Goal: Task Accomplishment & Management: Complete application form

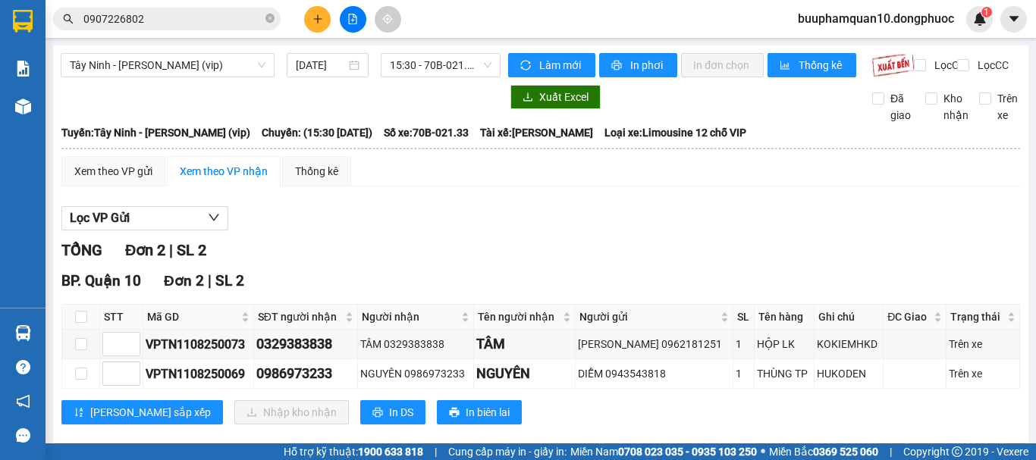
click at [161, 71] on section "Kết quả tìm kiếm ( 26 ) Bộ lọc Mã ĐH Trạng thái Món hàng Tổng cước Chưa cước Nh…" at bounding box center [518, 230] width 1036 height 460
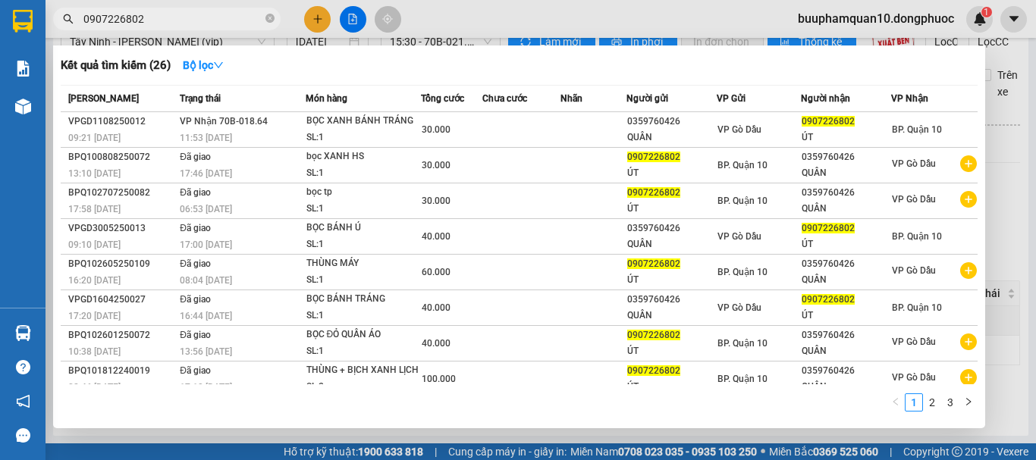
drag, startPoint x: 179, startPoint y: 8, endPoint x: 175, endPoint y: 14, distance: 7.8
click at [179, 8] on span "0907226802" at bounding box center [166, 19] width 227 height 23
click at [169, 21] on input "0907226802" at bounding box center [172, 19] width 179 height 17
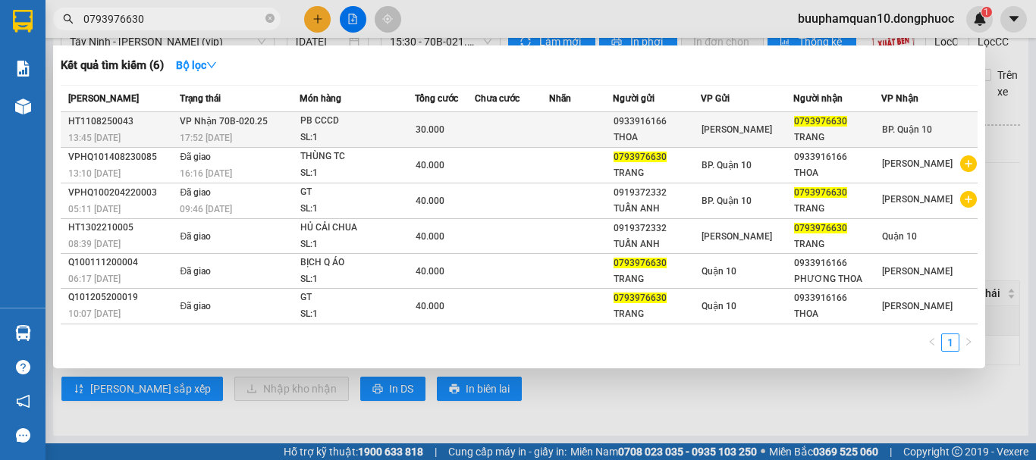
type input "0793976630"
click at [197, 131] on div "17:52 [DATE]" at bounding box center [239, 138] width 119 height 17
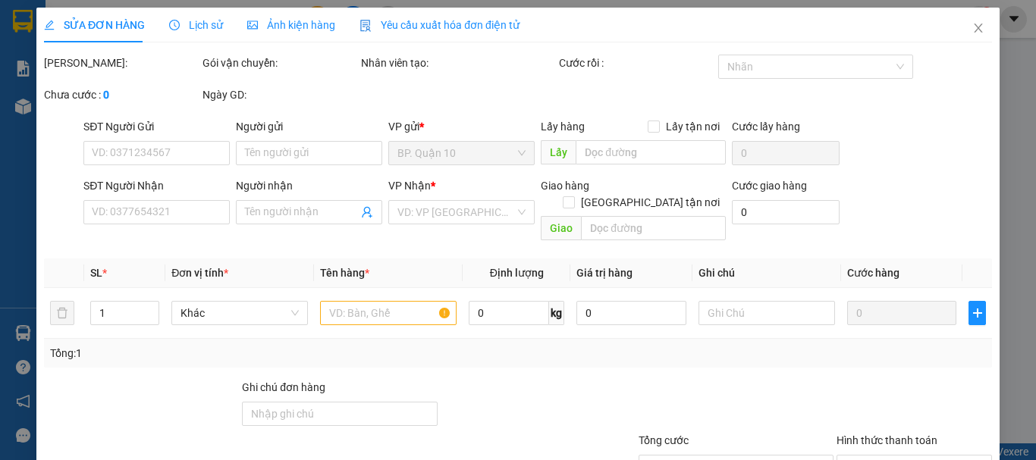
type input "0933916166"
type input "THOA"
type input "0793976630"
type input "TRANG"
type input "30.000"
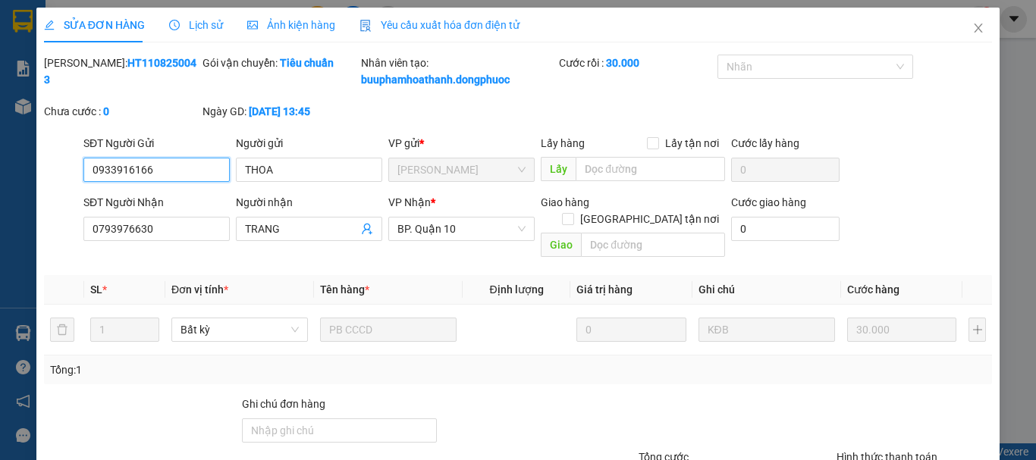
scroll to position [121, 0]
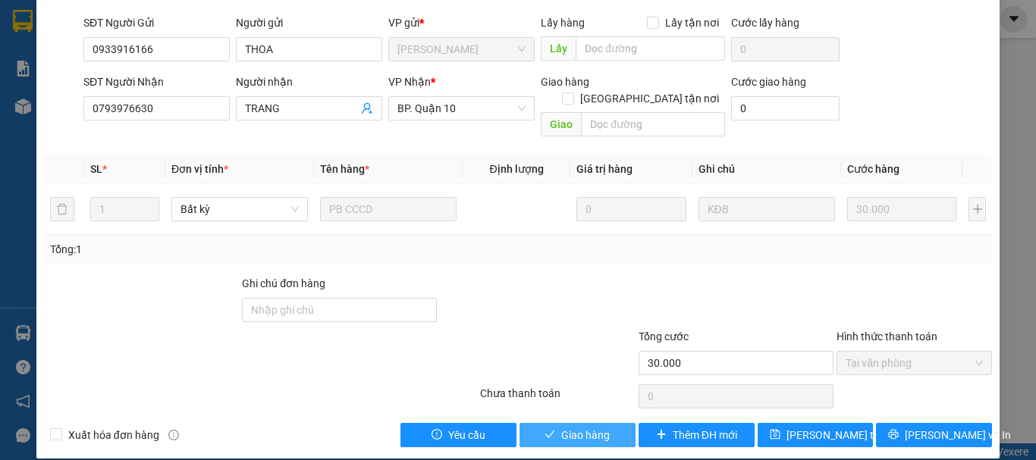
click at [568, 427] on span "Giao hàng" at bounding box center [585, 435] width 49 height 17
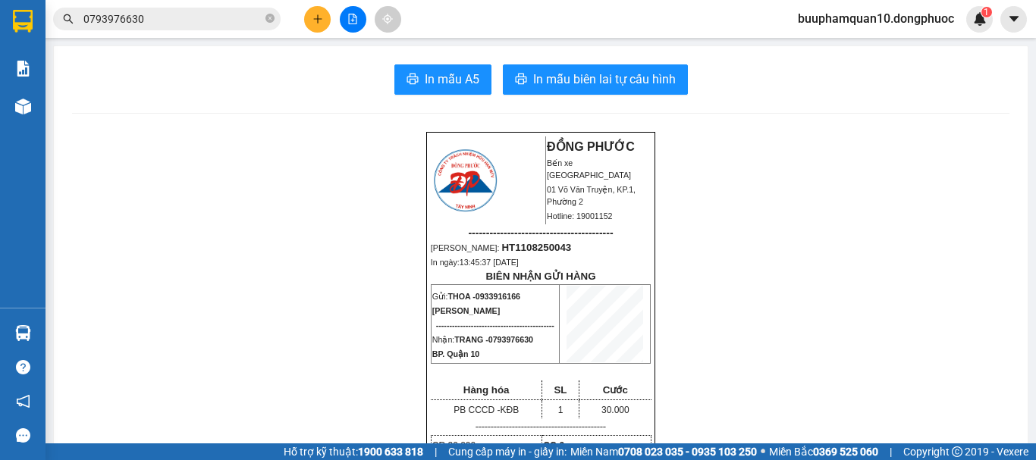
click at [309, 22] on button at bounding box center [317, 19] width 27 height 27
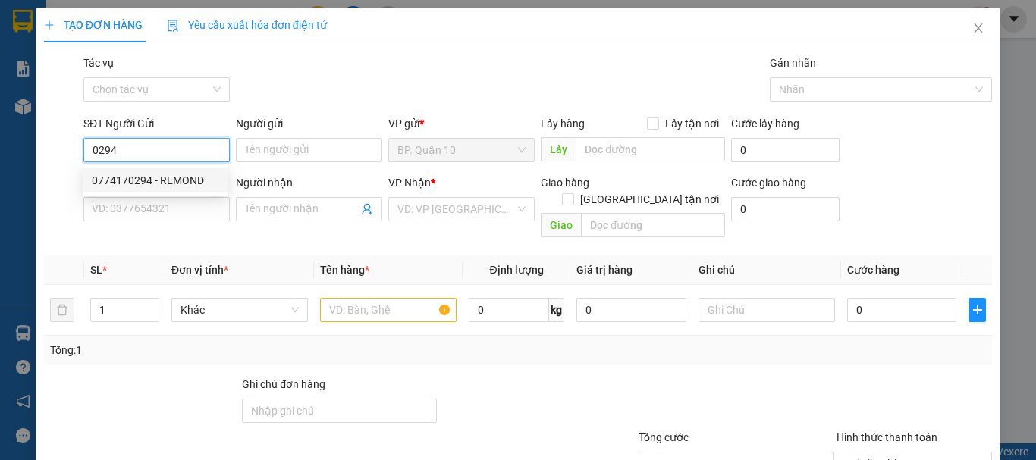
click at [162, 180] on div "0774170294 - REMOND" at bounding box center [155, 180] width 127 height 17
type input "0774170294"
type input "REMOND"
type input "0364427344"
type input "ĐỨC"
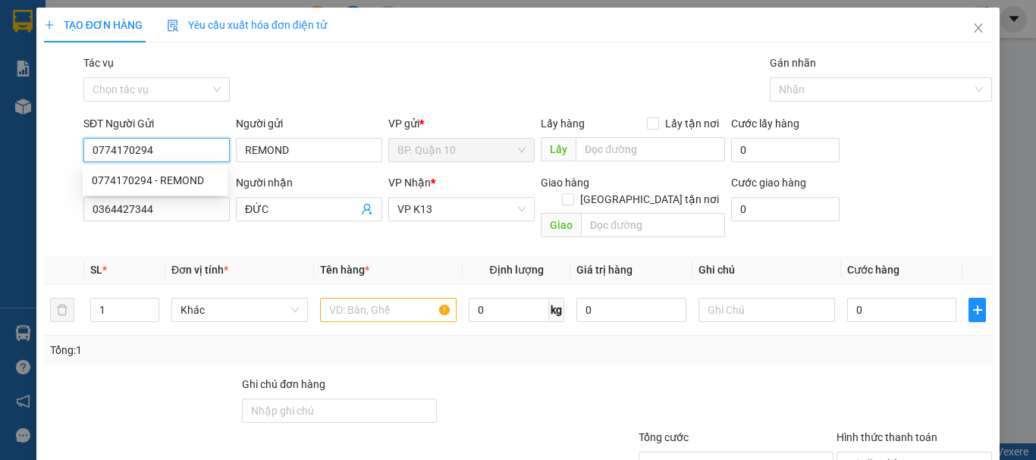
type input "40.000"
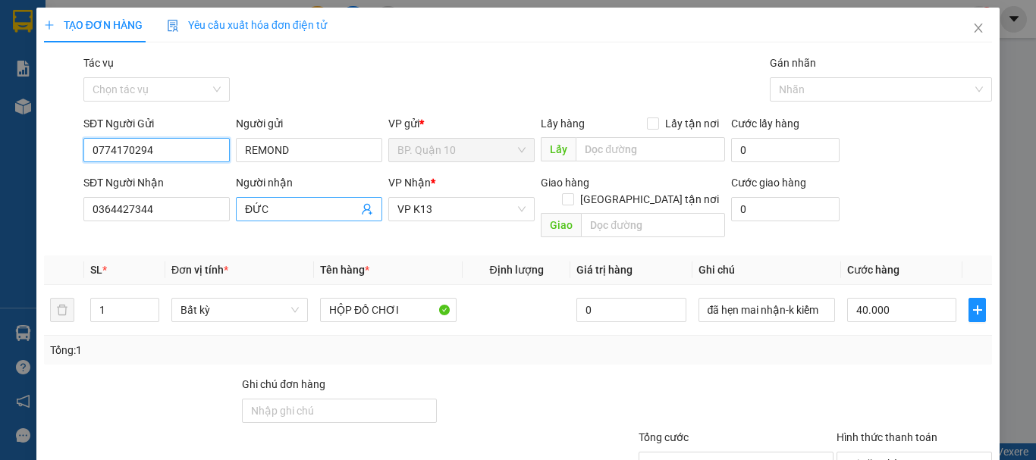
type input "0774170294"
click at [366, 207] on icon "user-add" at bounding box center [367, 209] width 10 height 11
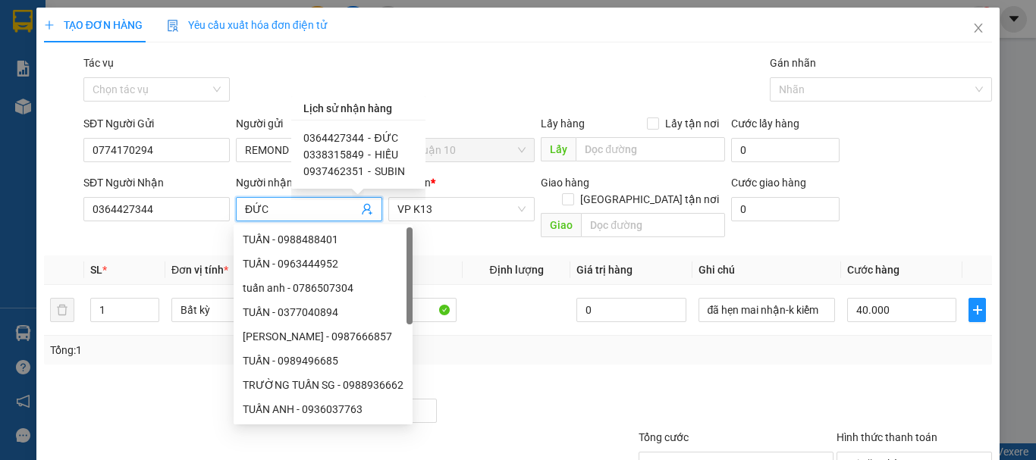
scroll to position [1, 0]
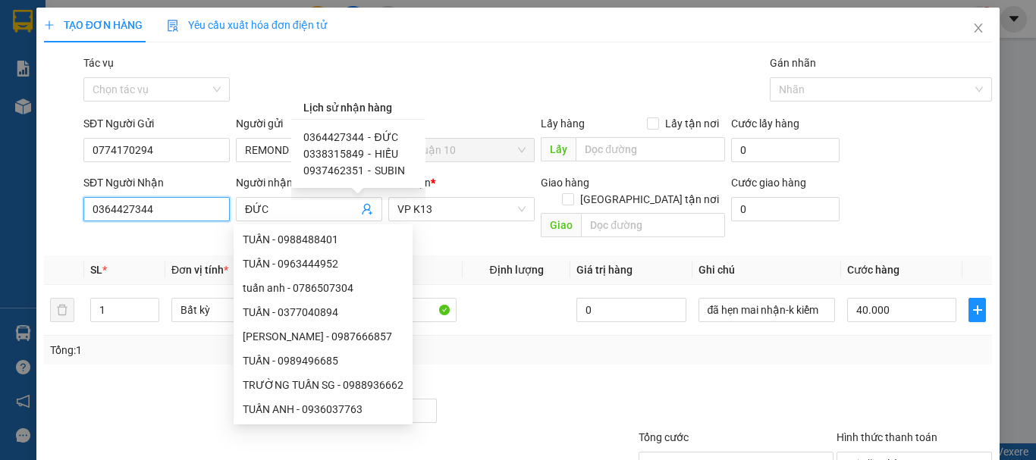
click at [193, 208] on input "0364427344" at bounding box center [156, 209] width 146 height 24
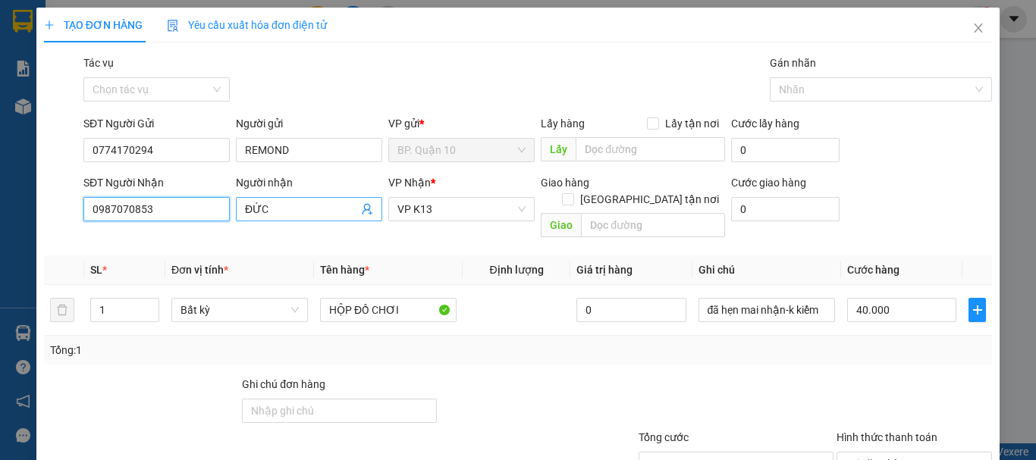
type input "0987070853"
click at [275, 206] on input "ĐỨC" at bounding box center [301, 209] width 113 height 17
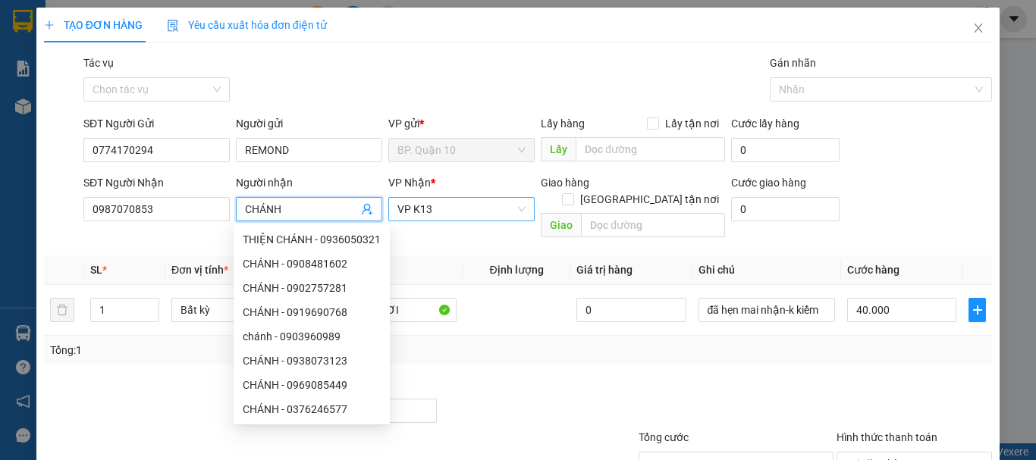
click at [453, 207] on span "VP K13" at bounding box center [461, 209] width 128 height 23
type input "CHÁNH"
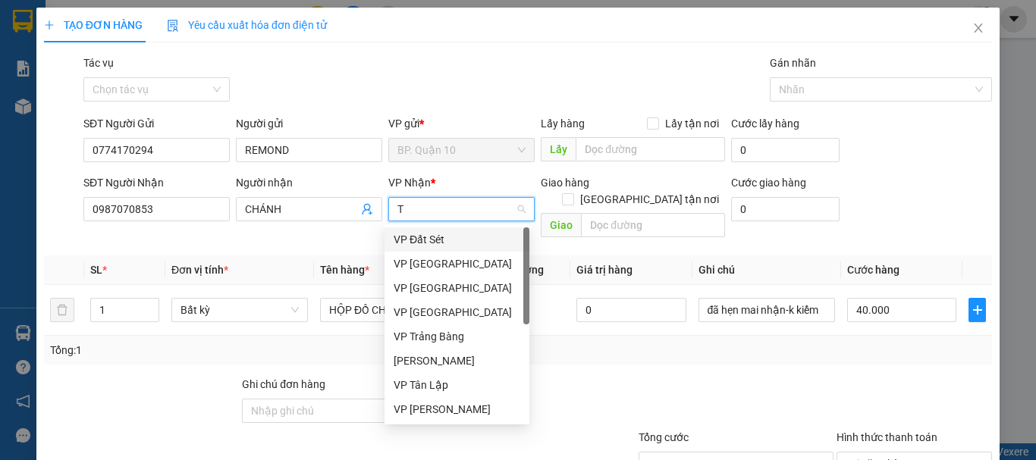
type input "TA"
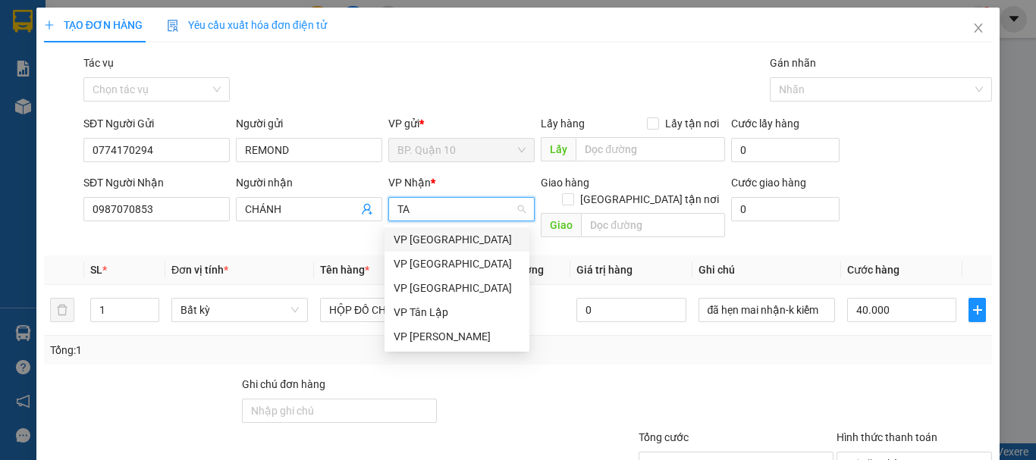
click at [441, 239] on div "VP [GEOGRAPHIC_DATA]" at bounding box center [457, 239] width 127 height 17
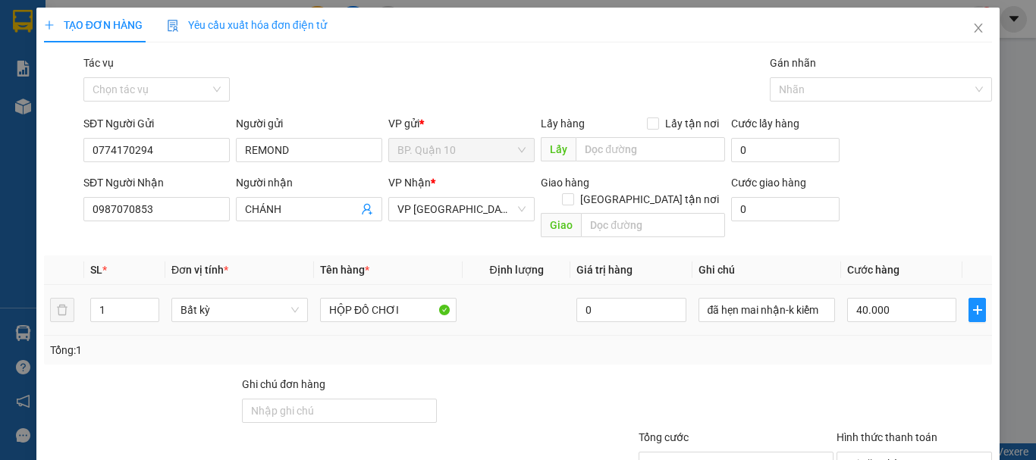
click at [894, 295] on div "40.000" at bounding box center [901, 310] width 109 height 30
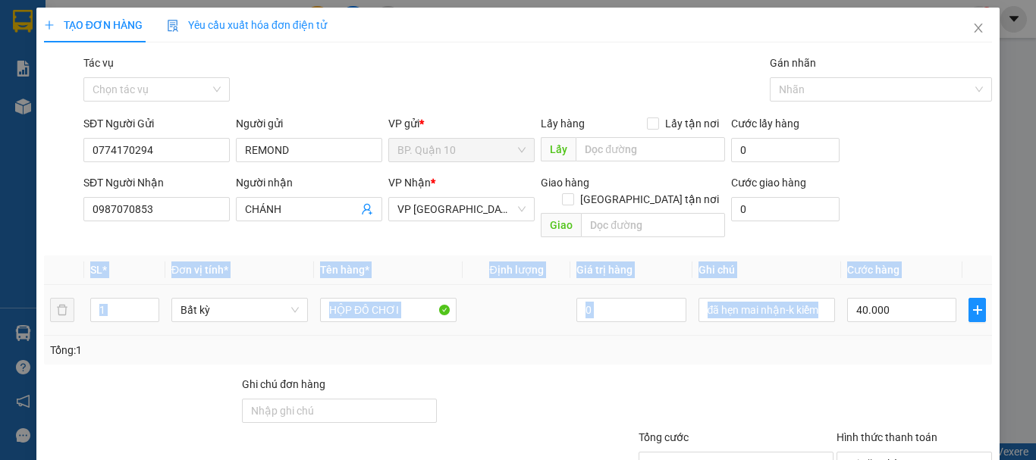
click at [894, 295] on div "40.000" at bounding box center [901, 310] width 109 height 30
click at [851, 315] on td "40.000" at bounding box center [901, 310] width 121 height 51
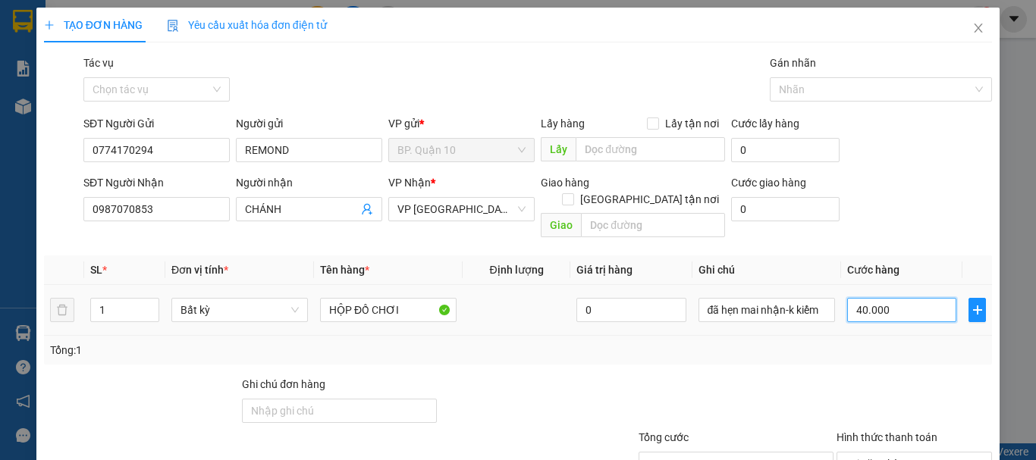
click at [872, 298] on input "40.000" at bounding box center [901, 310] width 109 height 24
type input "0"
type input "3"
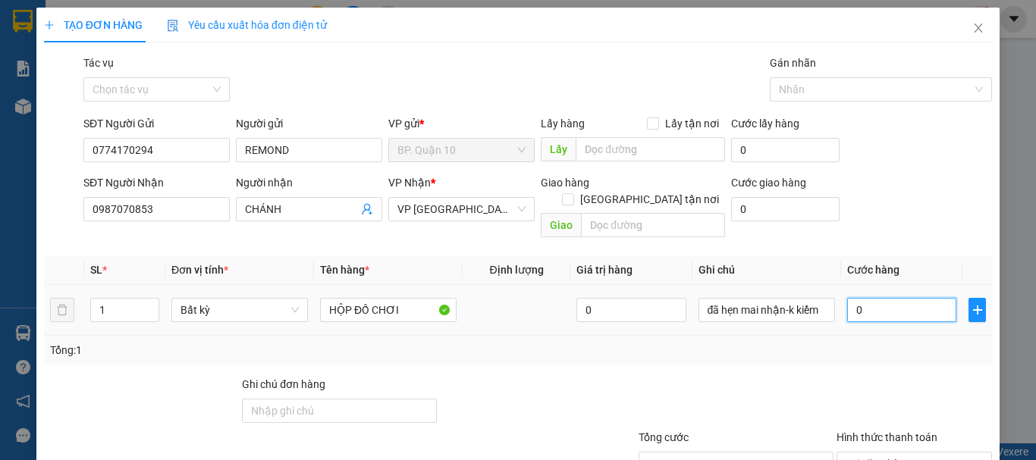
type input "03"
type input "30"
type input "030"
click at [842, 342] on div "Tổng: 1" at bounding box center [518, 350] width 936 height 17
type input "30.000"
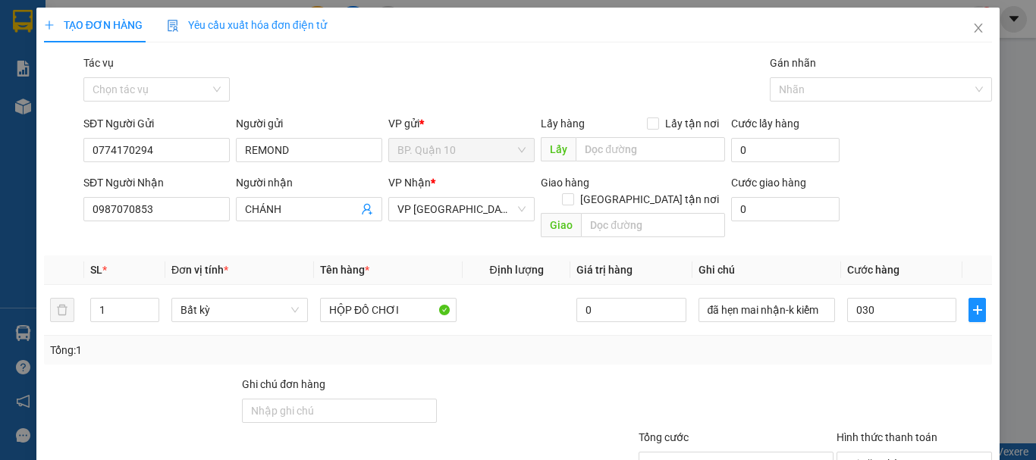
type input "30.000"
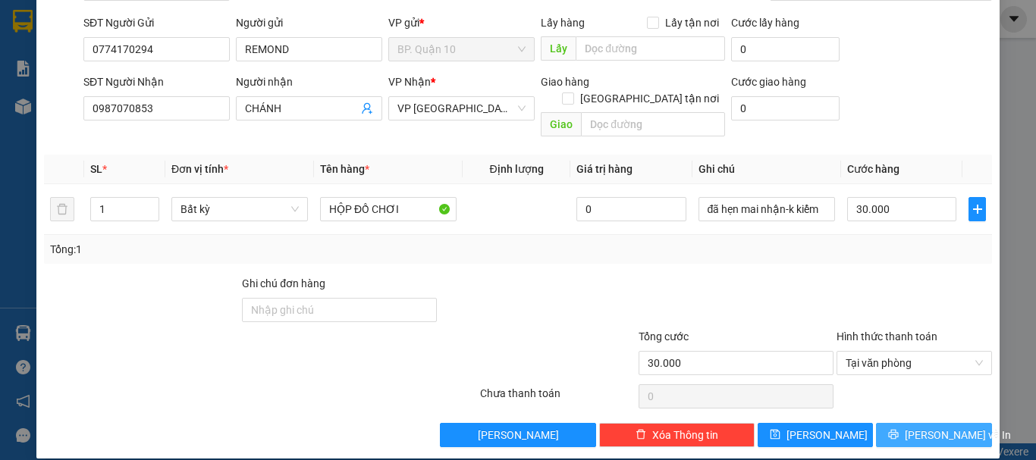
click at [923, 427] on span "[PERSON_NAME] và In" at bounding box center [958, 435] width 106 height 17
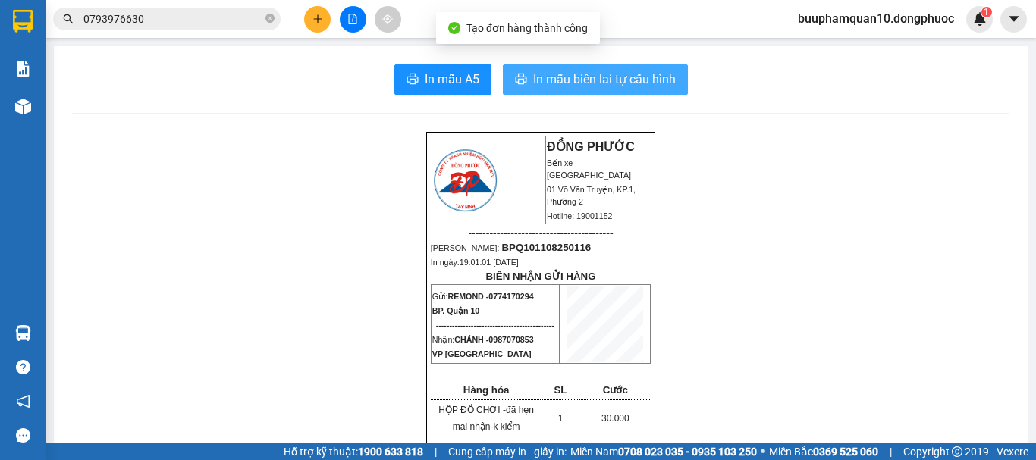
click at [613, 72] on span "In mẫu biên lai tự cấu hình" at bounding box center [604, 79] width 143 height 19
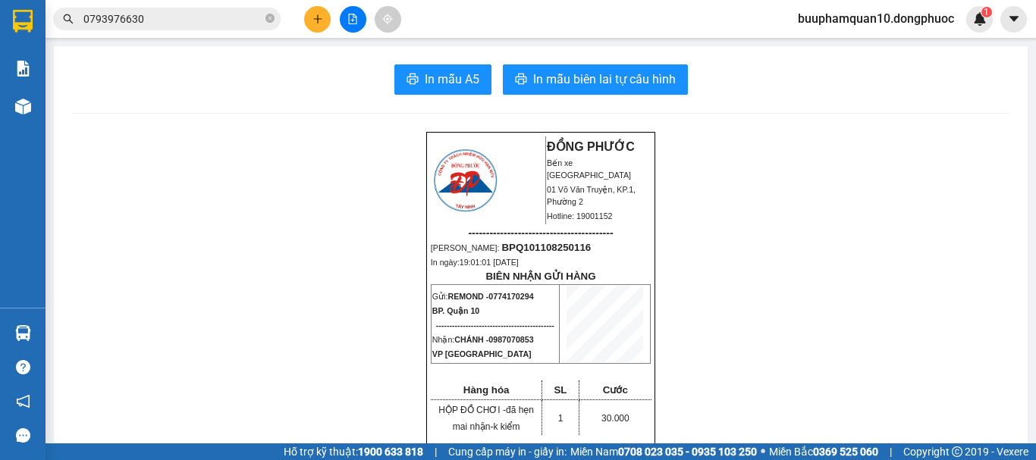
click at [309, 22] on button at bounding box center [317, 19] width 27 height 27
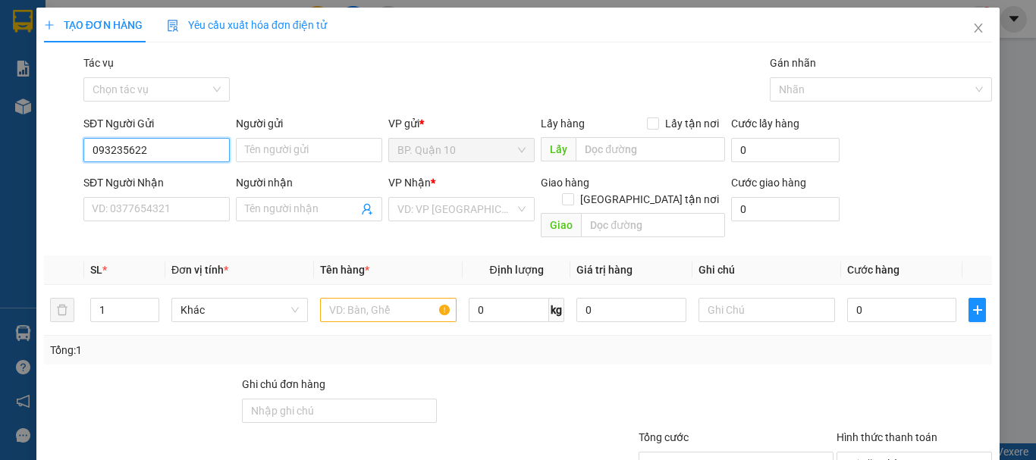
type input "0932356221"
click at [180, 173] on div "0932356221 - TÙNG" at bounding box center [155, 180] width 127 height 17
type input "TÙNG"
type input "0917623376"
type input "BẢO 822"
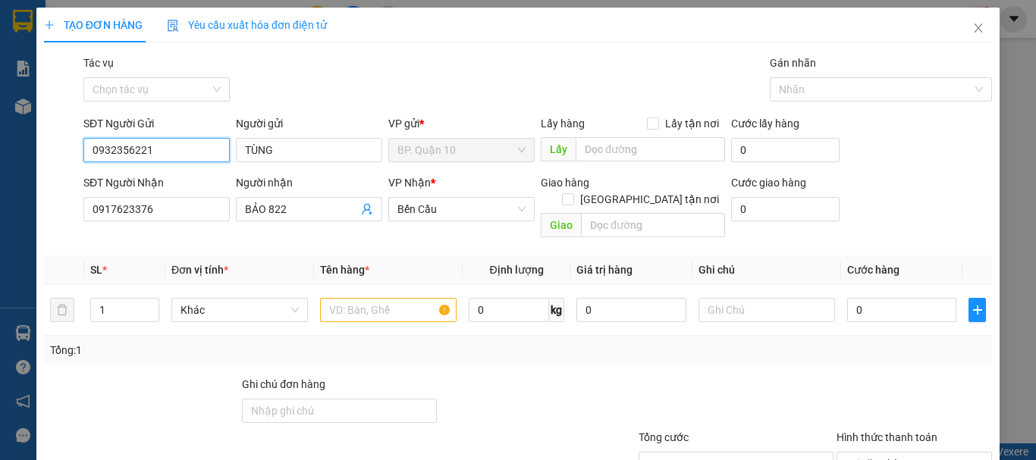
type input "60.000"
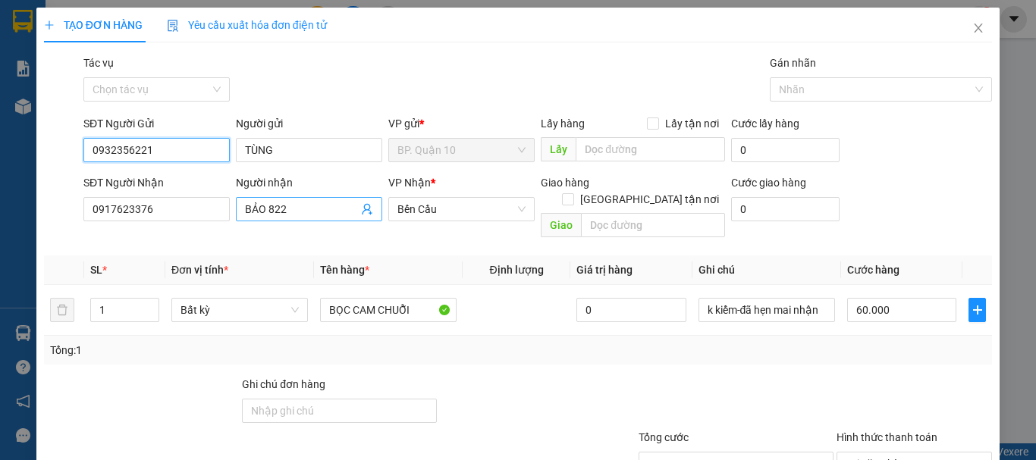
type input "0932356221"
click at [361, 212] on icon "user-add" at bounding box center [367, 209] width 12 height 12
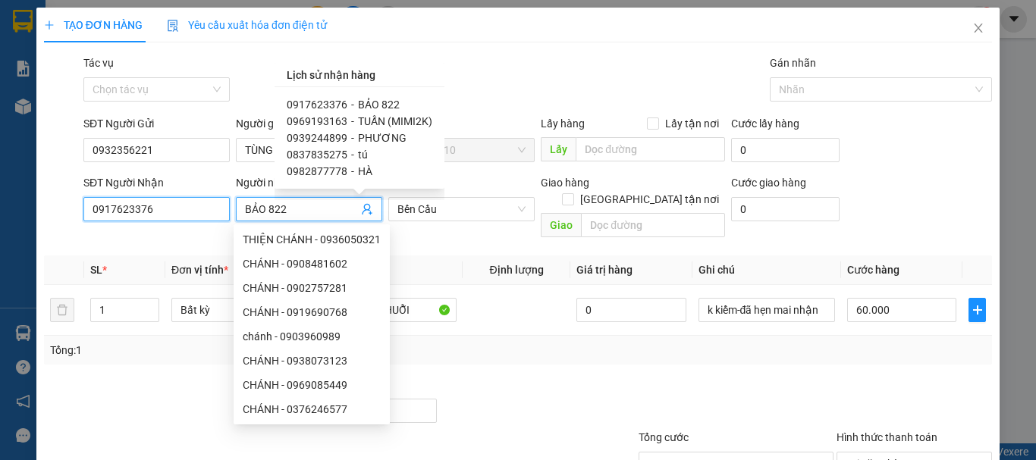
click at [180, 215] on input "0917623376" at bounding box center [156, 209] width 146 height 24
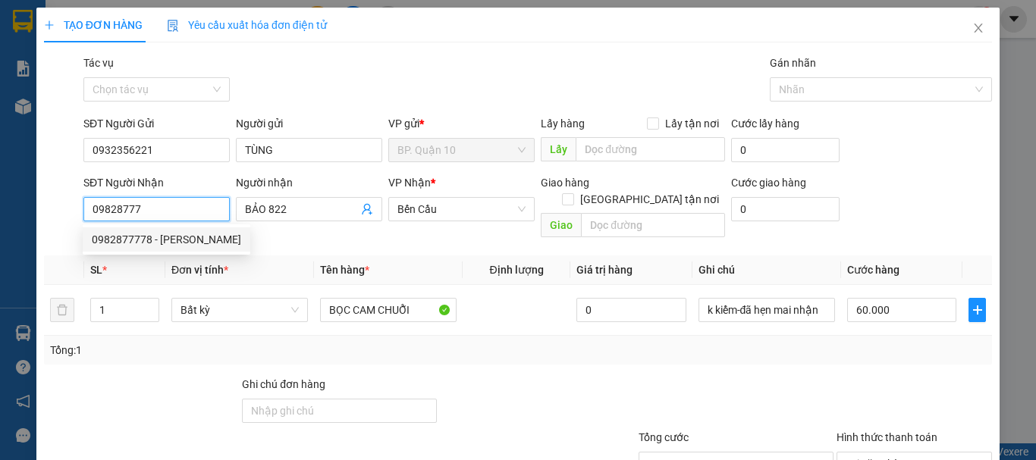
click at [178, 240] on div "0982877778 - [PERSON_NAME]" at bounding box center [166, 239] width 149 height 17
type input "0982877778"
type input "[PERSON_NAME]"
type input "40.000"
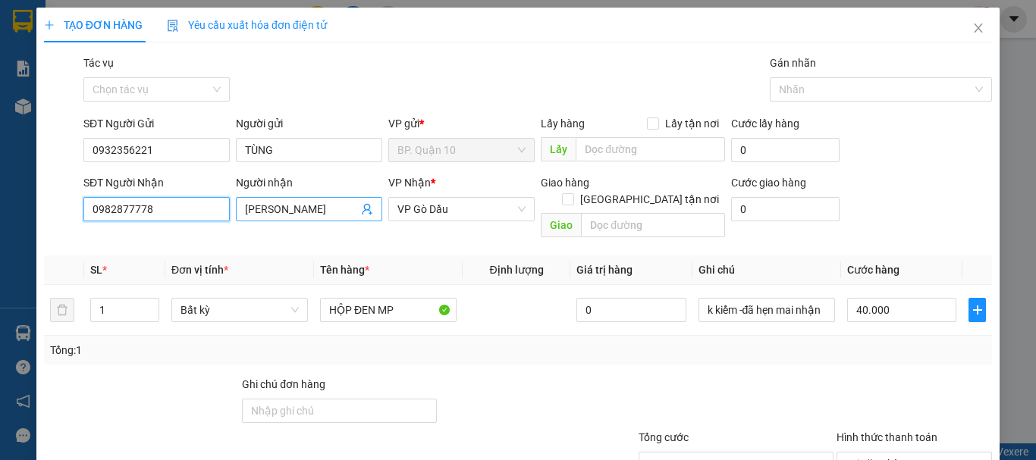
type input "0982877778"
click at [316, 209] on input "[PERSON_NAME]" at bounding box center [301, 209] width 113 height 17
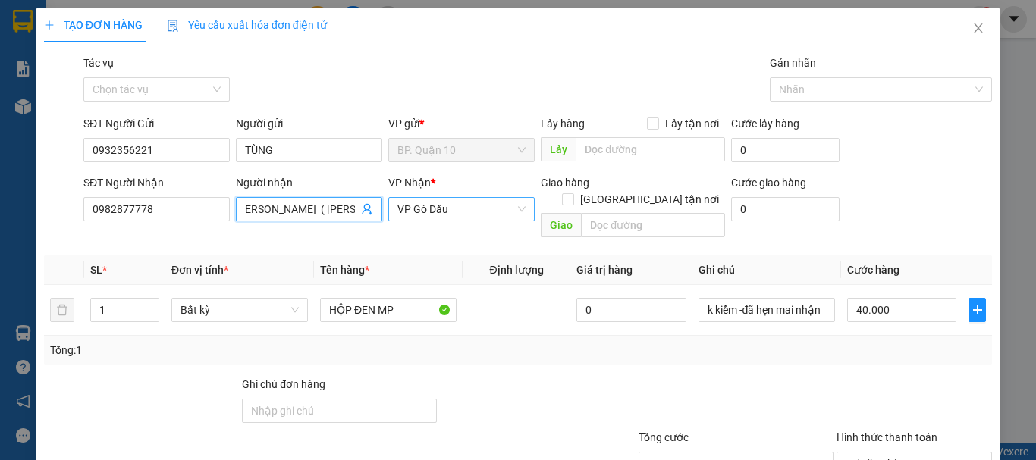
click at [461, 212] on span "VP Gò Dầu" at bounding box center [461, 209] width 128 height 23
type input "[PERSON_NAME] ( [PERSON_NAME])"
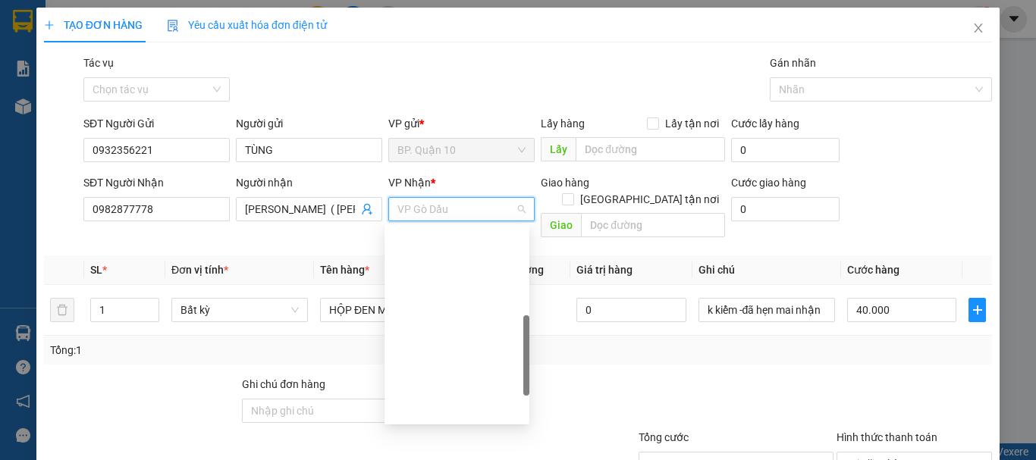
click at [461, 212] on span "VP Gò Dầu" at bounding box center [461, 209] width 128 height 23
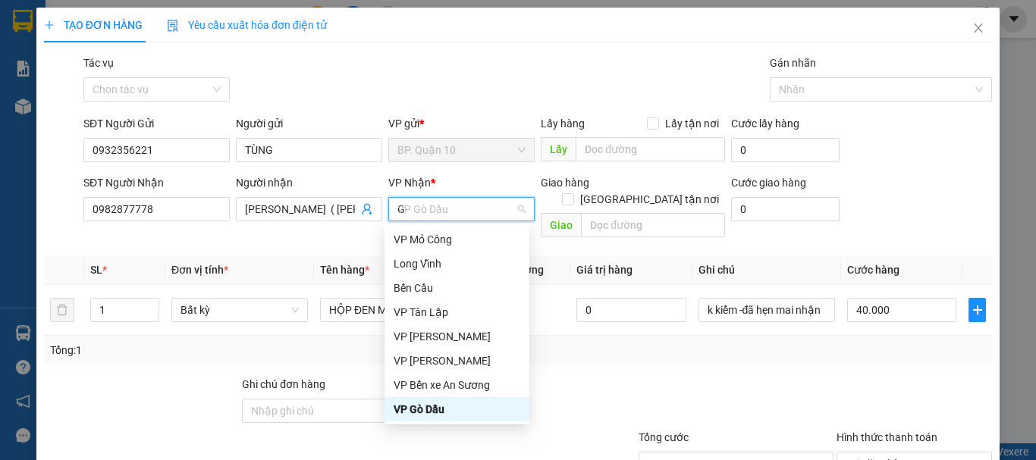
type input "GO"
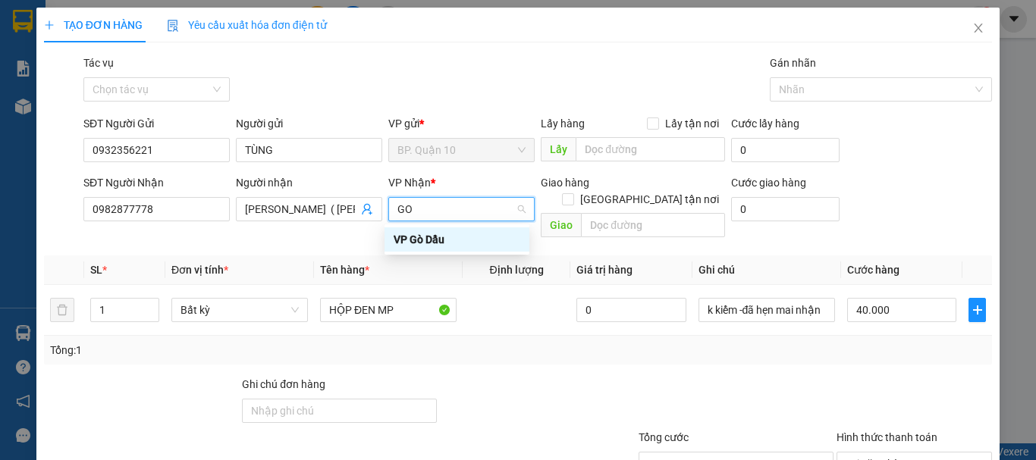
click at [430, 236] on div "VP Gò Dầu" at bounding box center [457, 239] width 127 height 17
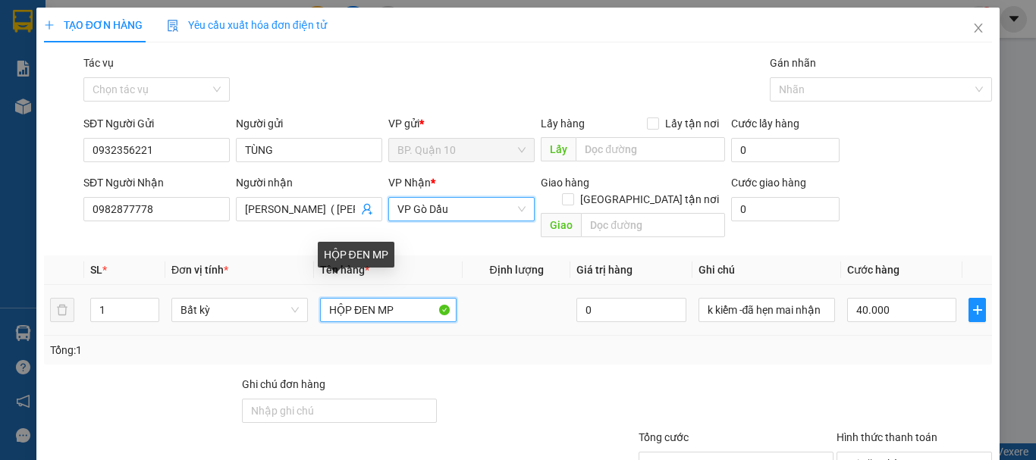
click at [394, 298] on input "HỘP ĐEN MP" at bounding box center [388, 310] width 136 height 24
type input "THÙNG TƯỢNG"
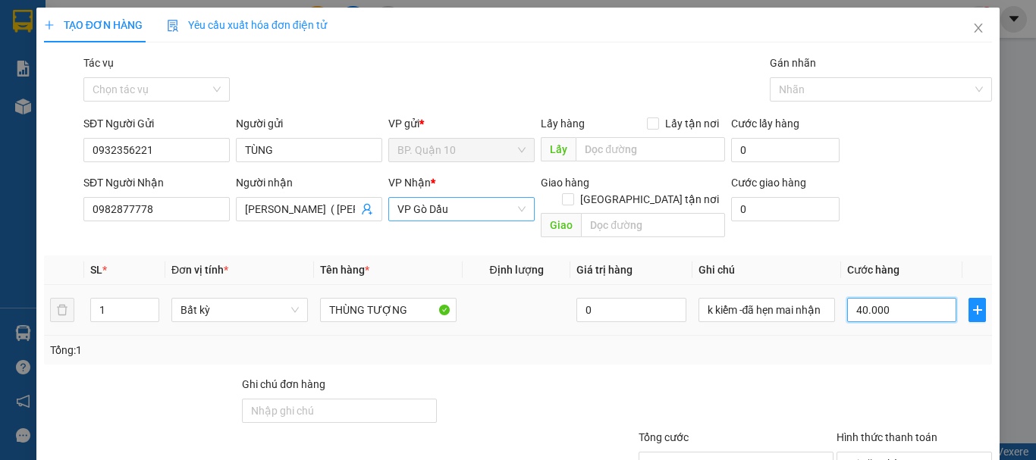
click at [883, 298] on input "40.000" at bounding box center [901, 310] width 109 height 24
type input "5"
type input "50"
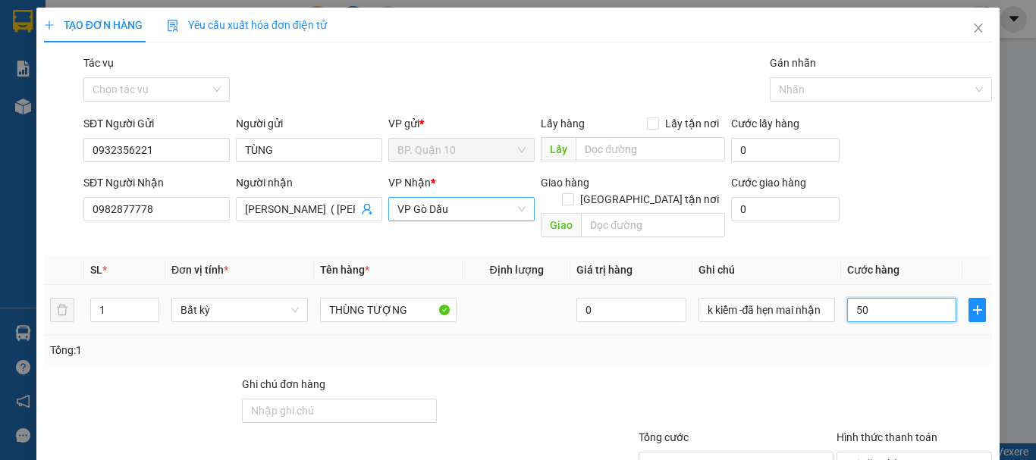
type input "50"
click at [818, 350] on div "Transit Pickup Surcharge Ids Transit Deliver Surcharge Ids Transit Deliver Surc…" at bounding box center [518, 302] width 948 height 494
type input "50.000"
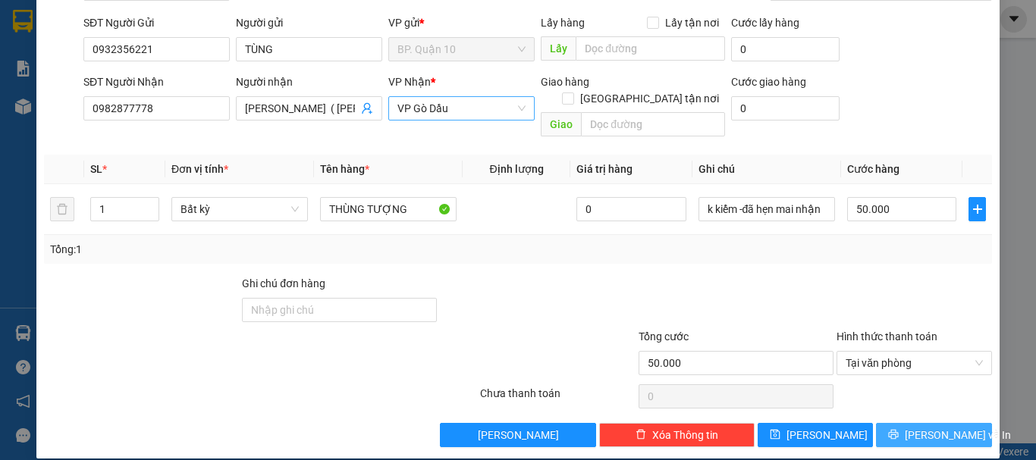
click at [924, 427] on span "[PERSON_NAME] và In" at bounding box center [958, 435] width 106 height 17
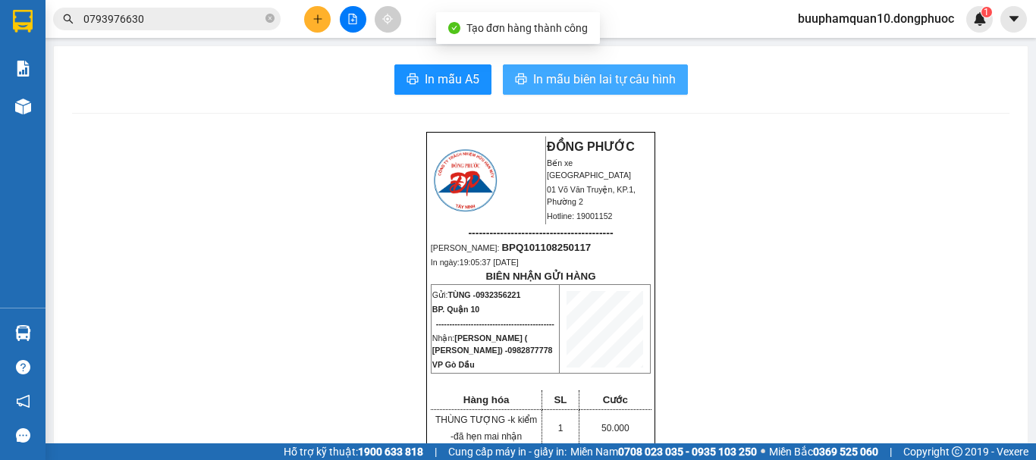
click at [619, 83] on span "In mẫu biên lai tự cấu hình" at bounding box center [604, 79] width 143 height 19
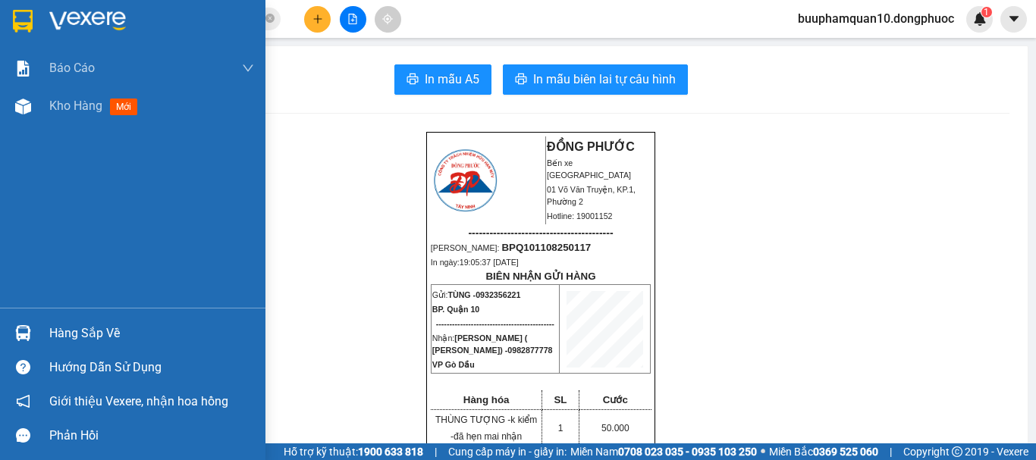
drag, startPoint x: 43, startPoint y: 321, endPoint x: 262, endPoint y: 318, distance: 219.2
click at [46, 322] on div "Hàng sắp về" at bounding box center [132, 333] width 265 height 34
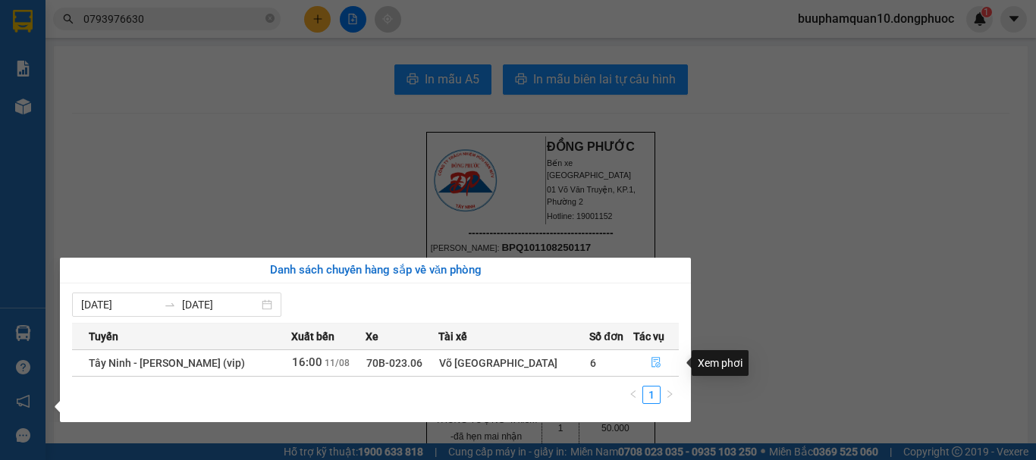
click at [643, 356] on button "button" at bounding box center [656, 363] width 45 height 24
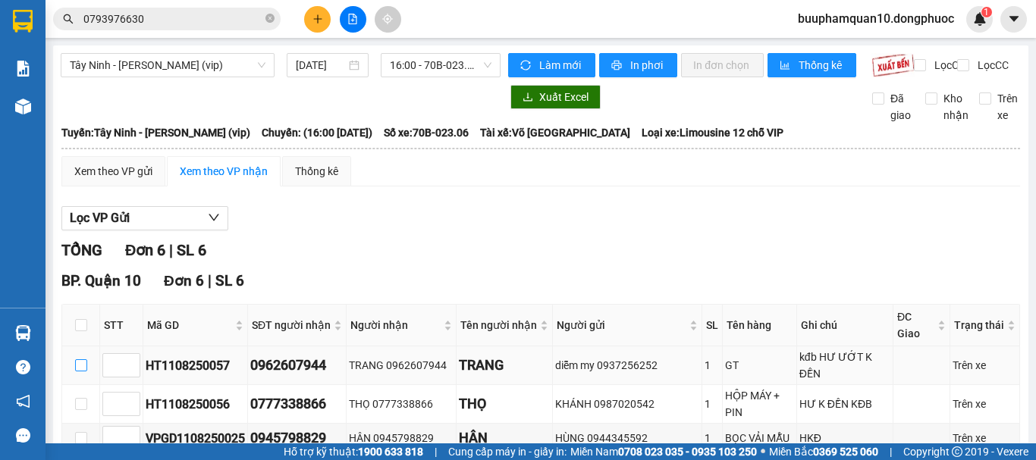
click at [85, 359] on input "checkbox" at bounding box center [81, 365] width 12 height 12
checkbox input "true"
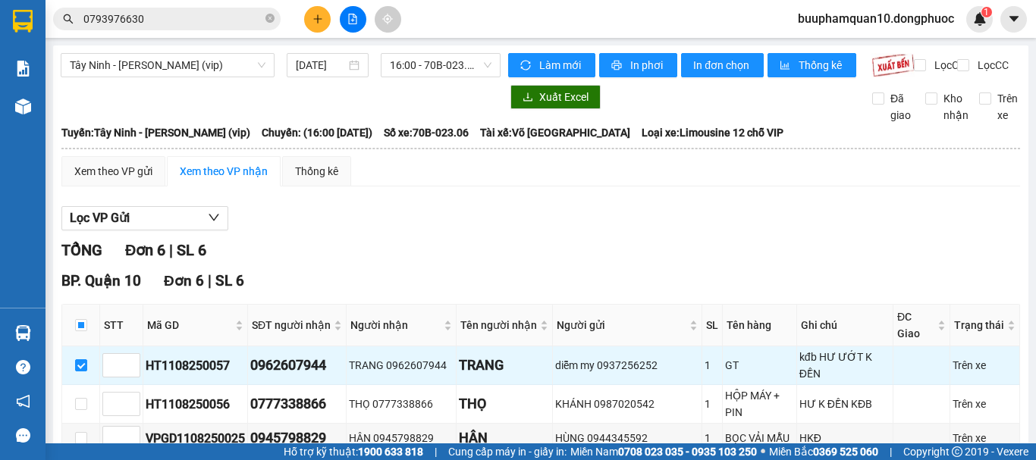
checkbox input "true"
click at [77, 398] on input "checkbox" at bounding box center [81, 404] width 12 height 12
checkbox input "true"
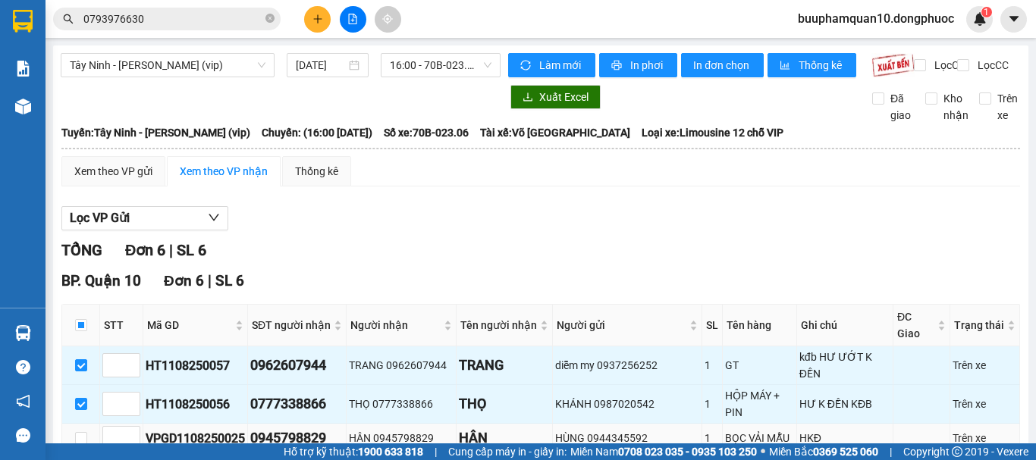
click at [74, 424] on td at bounding box center [81, 439] width 38 height 30
click at [77, 432] on input "checkbox" at bounding box center [81, 438] width 12 height 12
checkbox input "true"
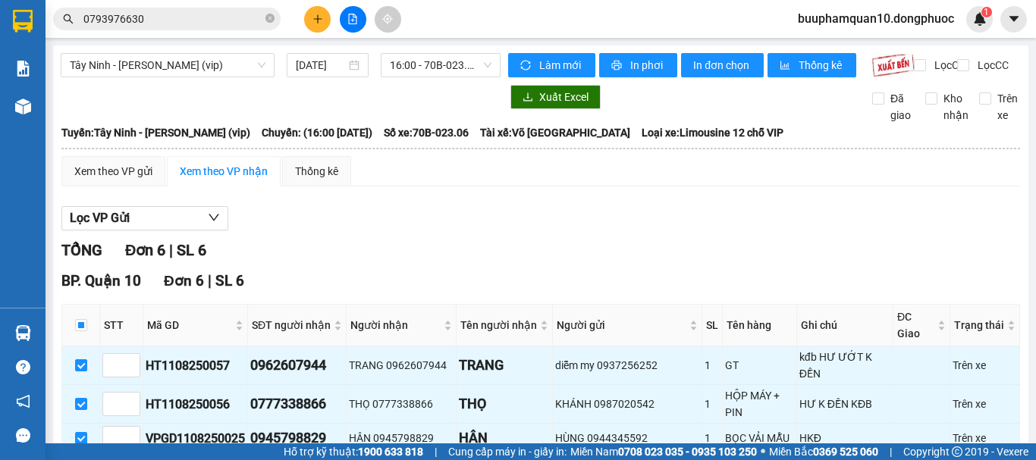
click at [77, 460] on input "checkbox" at bounding box center [81, 468] width 12 height 12
checkbox input "true"
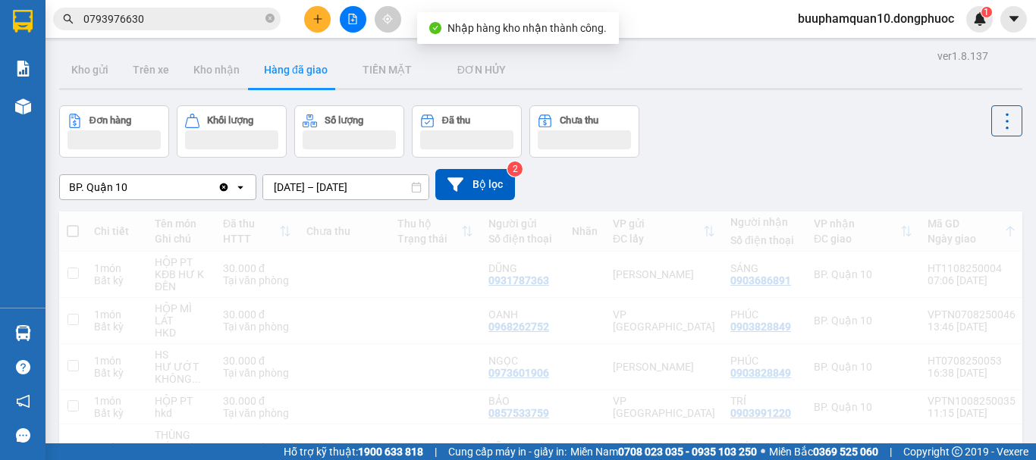
click at [193, 14] on input "0793976630" at bounding box center [172, 19] width 179 height 17
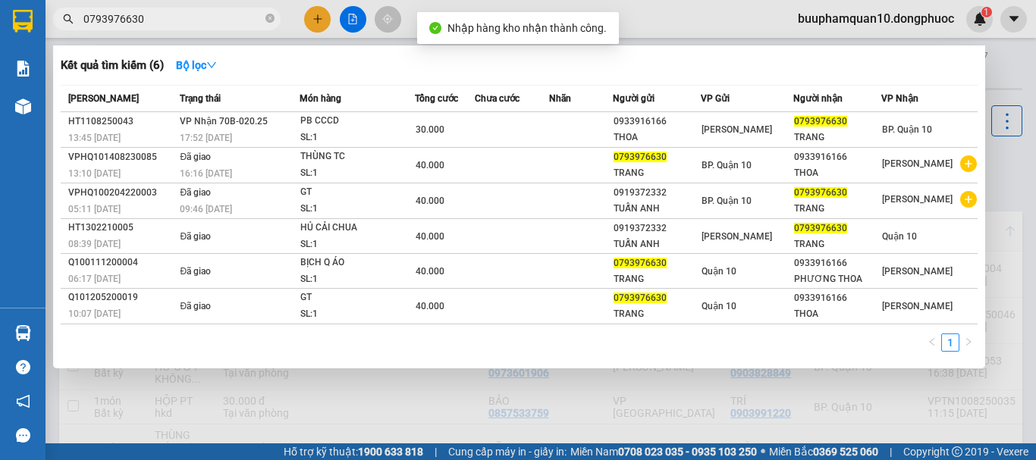
click at [193, 14] on input "0793976630" at bounding box center [172, 19] width 179 height 17
paste input "986973233"
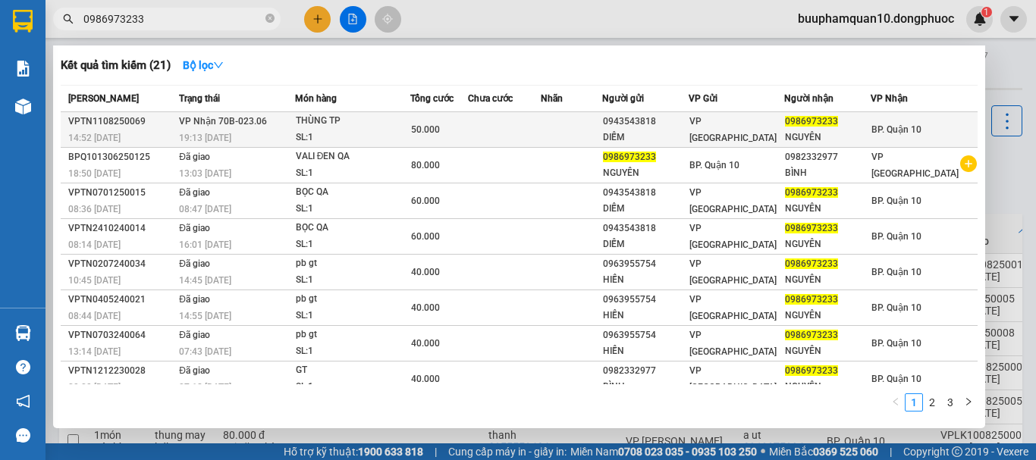
type input "0986973233"
click at [419, 126] on span "50.000" at bounding box center [425, 129] width 29 height 11
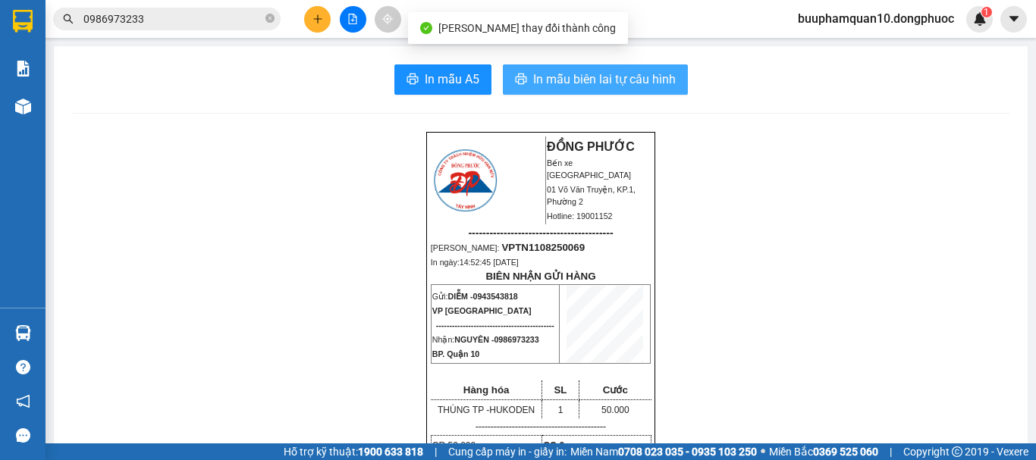
click at [655, 67] on button "In mẫu biên lai tự cấu hình" at bounding box center [595, 79] width 185 height 30
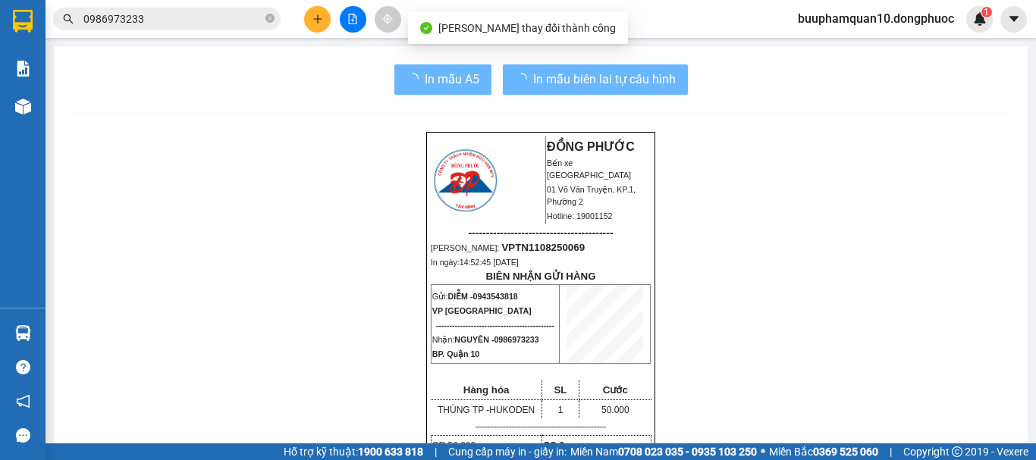
drag, startPoint x: 843, startPoint y: 64, endPoint x: 827, endPoint y: 312, distance: 248.5
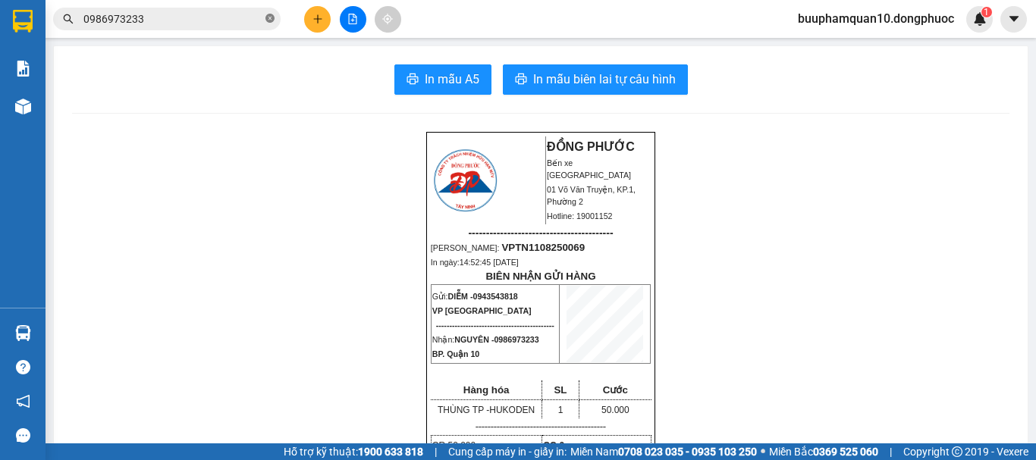
click at [266, 20] on icon "close-circle" at bounding box center [269, 18] width 9 height 9
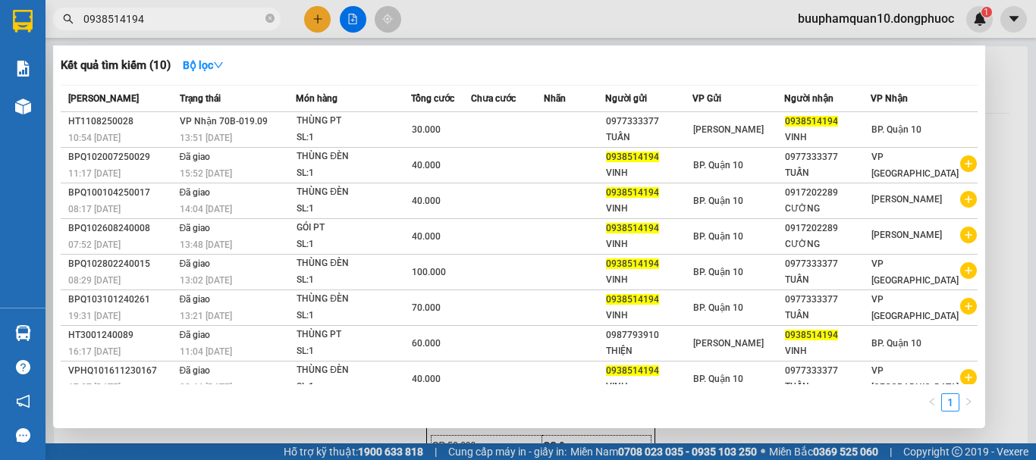
type input "0938514194"
click at [233, 8] on span "0938514194" at bounding box center [166, 19] width 227 height 23
click at [231, 20] on input "0938514194" at bounding box center [172, 19] width 179 height 17
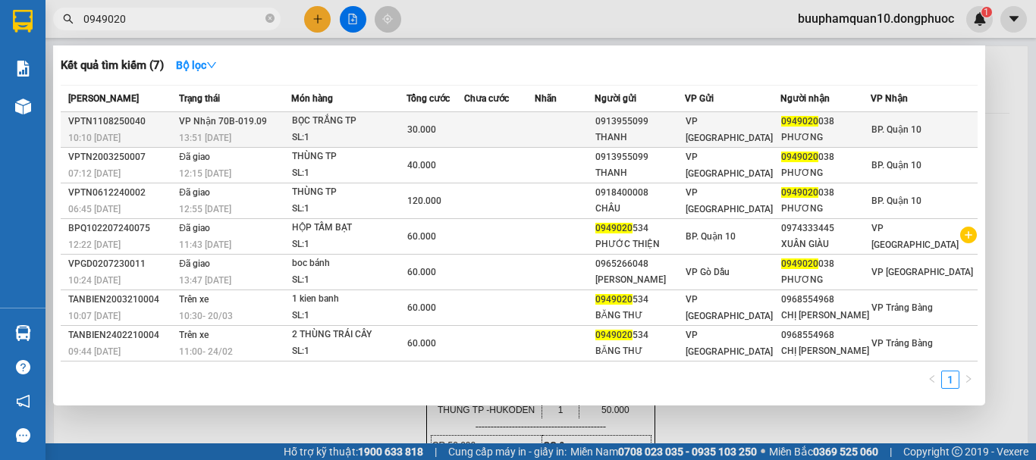
type input "0949020"
click at [399, 126] on div "BỌC TRẮNG TP" at bounding box center [349, 121] width 114 height 17
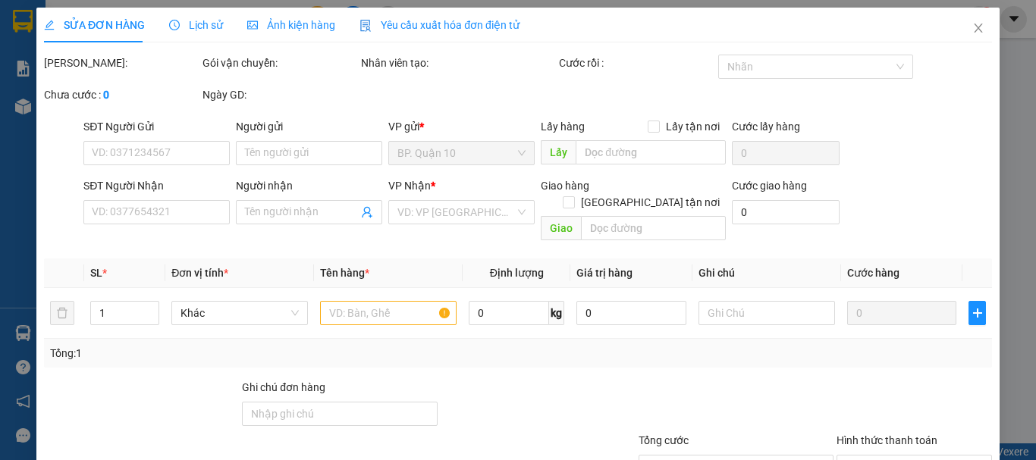
type input "0913955099"
type input "THANH"
type input "0949020038"
type input "PHƯƠNG"
type input "30.000"
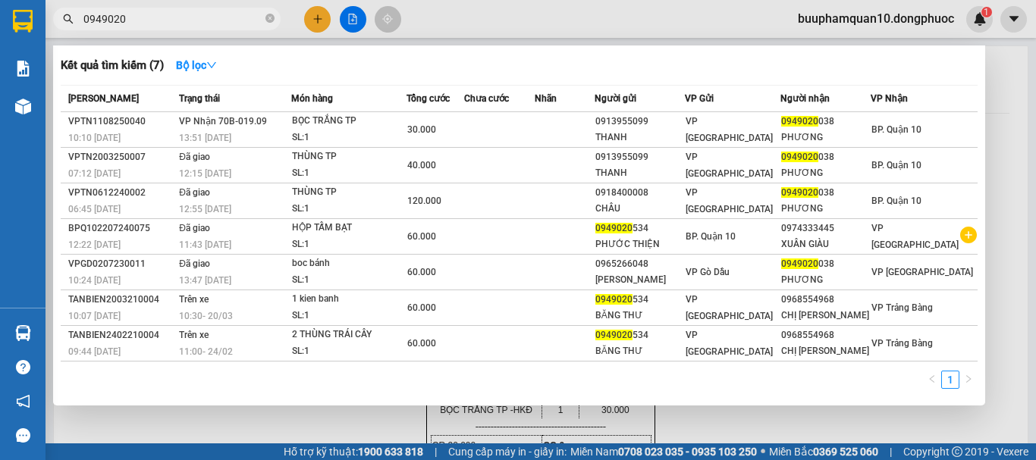
click at [165, 22] on input "0949020" at bounding box center [172, 19] width 179 height 17
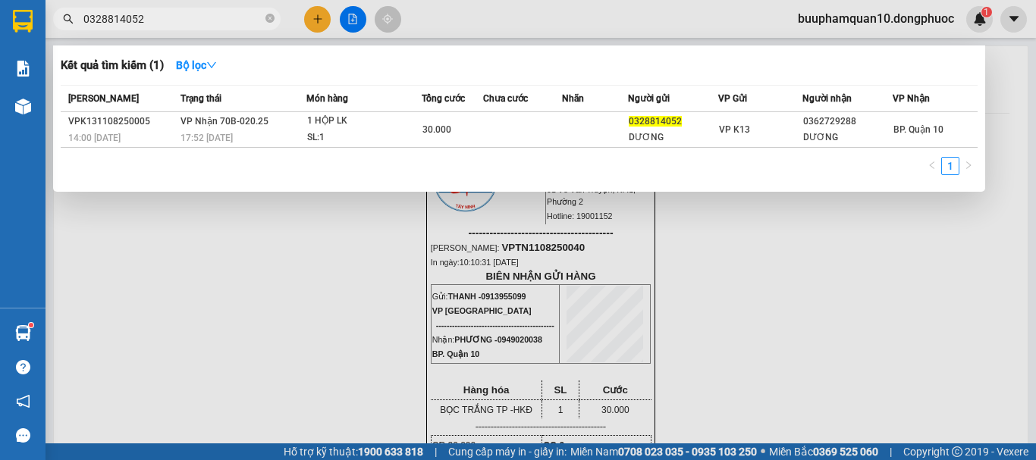
type input "0328814052"
